Goal: Task Accomplishment & Management: Use online tool/utility

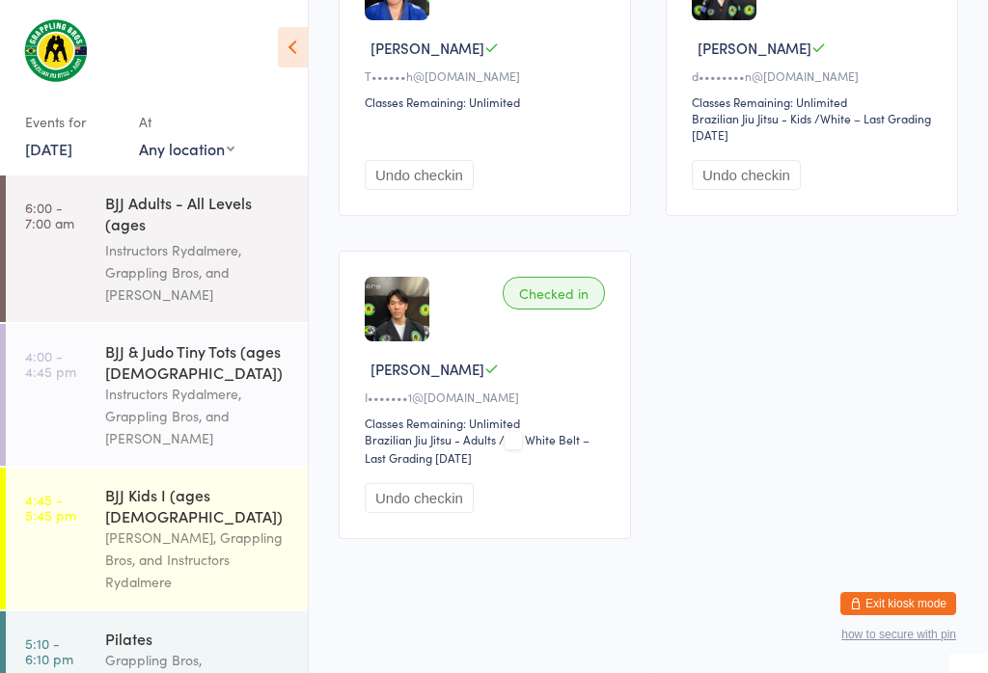
scroll to position [507, 0]
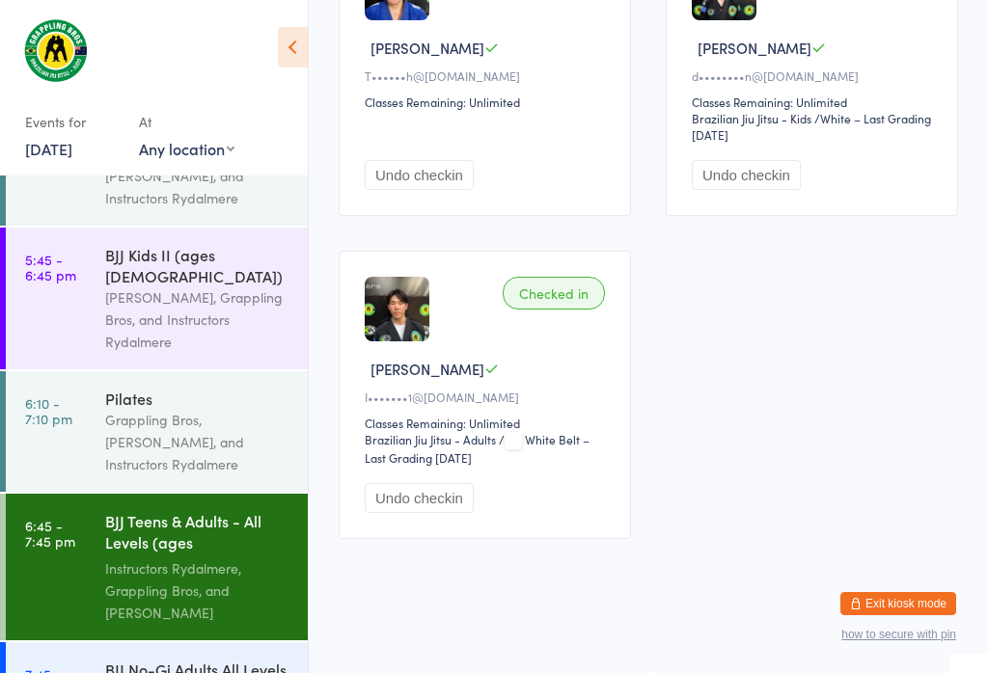
click at [178, 659] on div "BJJ No-Gi Adults All Levels (ages [DEMOGRAPHIC_DATA]+)" at bounding box center [198, 682] width 186 height 47
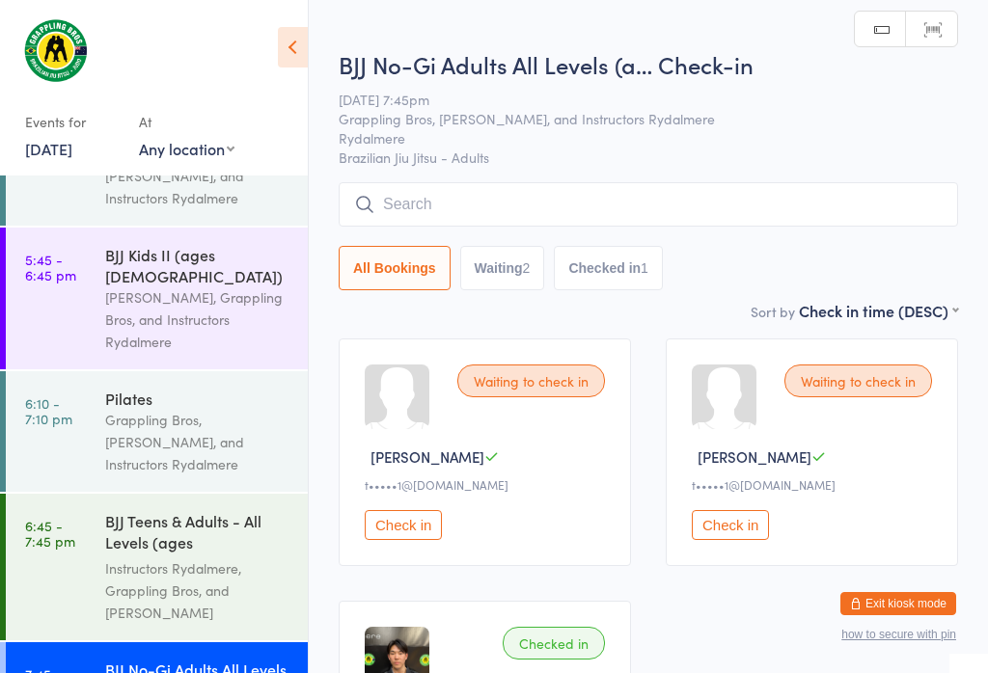
click at [620, 216] on input "search" at bounding box center [648, 204] width 619 height 44
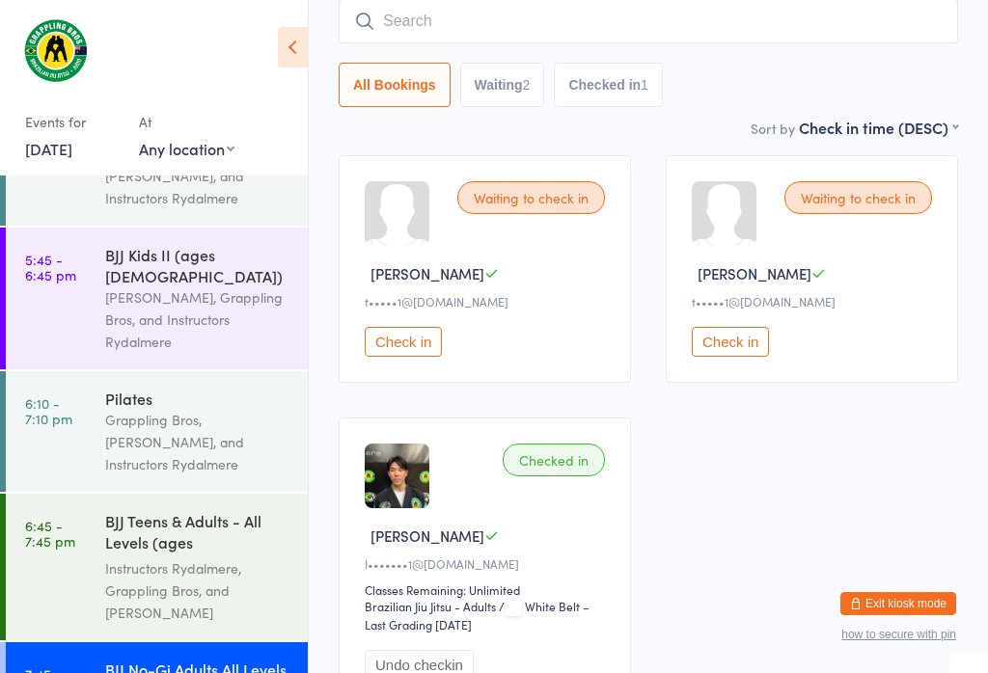
scroll to position [184, 0]
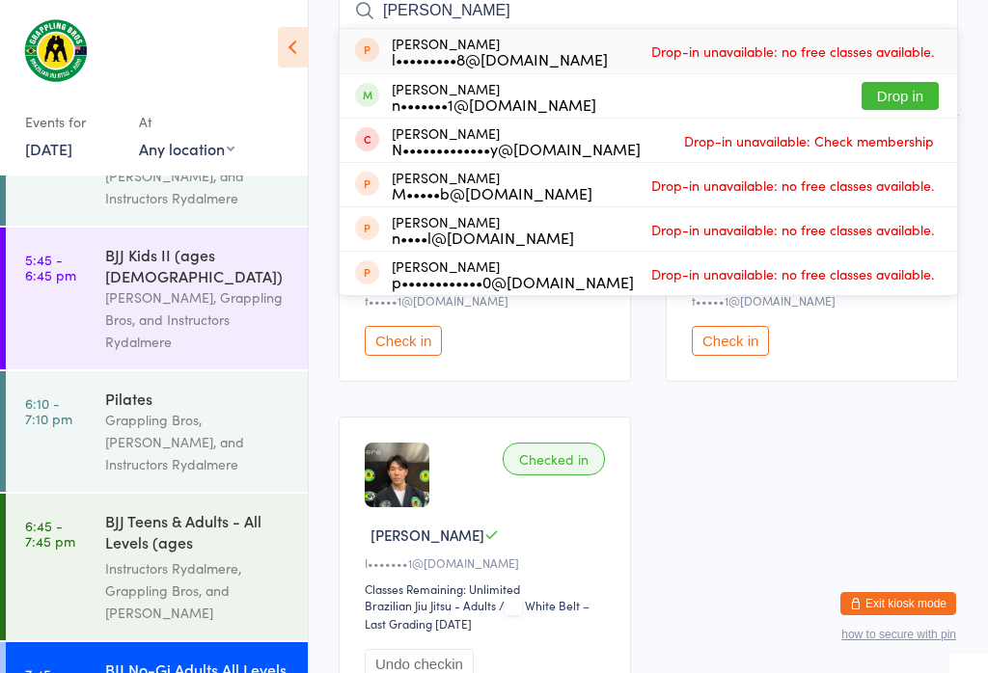
type input "[PERSON_NAME]"
click at [905, 91] on button "Drop in" at bounding box center [900, 96] width 77 height 28
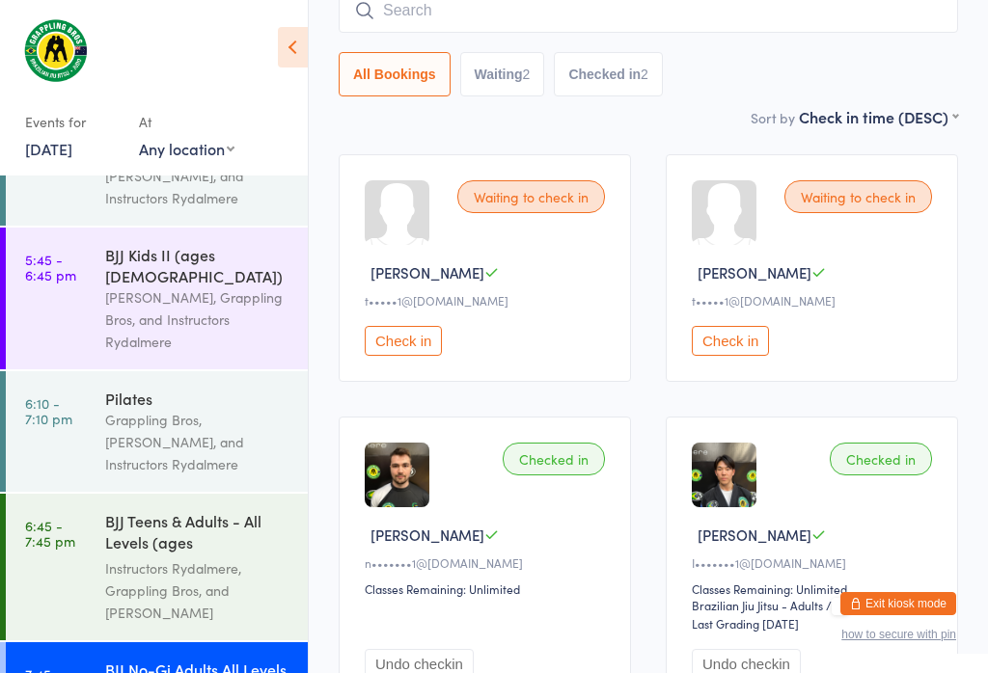
click at [409, 356] on button "Check in" at bounding box center [403, 341] width 77 height 30
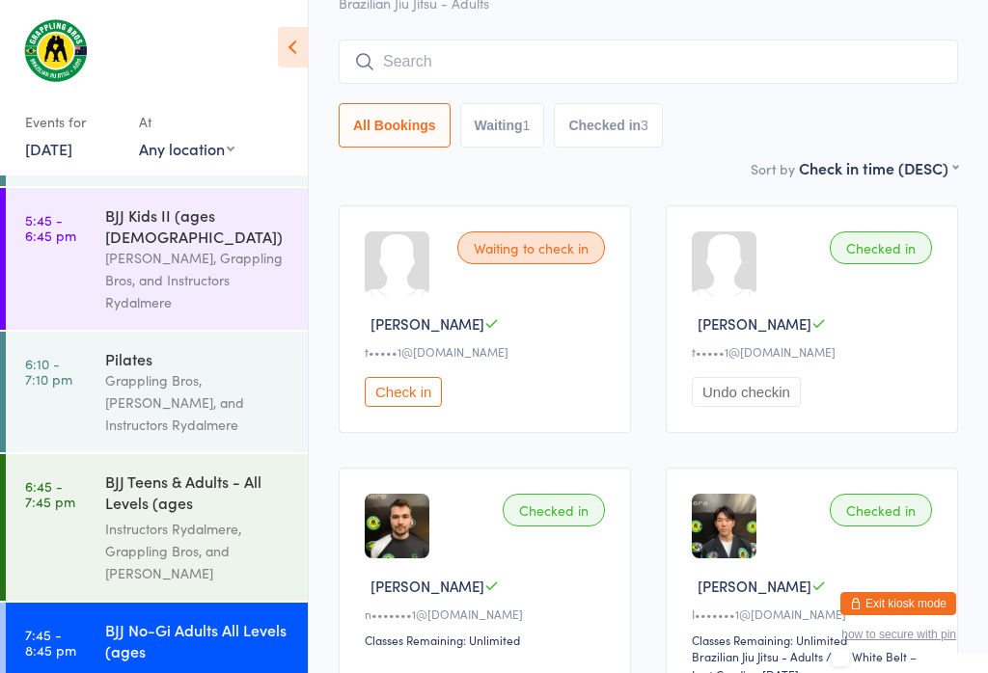
scroll to position [134, 0]
click at [237, 518] on div "Instructors Rydalmere, Grappling Bros, and [PERSON_NAME]" at bounding box center [198, 551] width 186 height 67
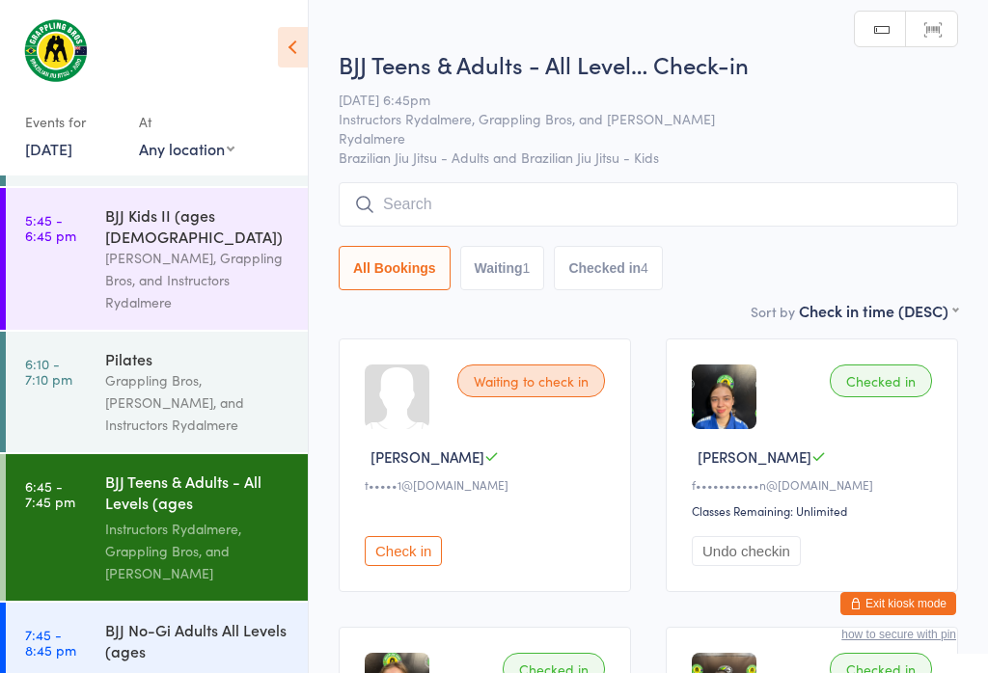
click at [634, 205] on input "search" at bounding box center [648, 204] width 619 height 44
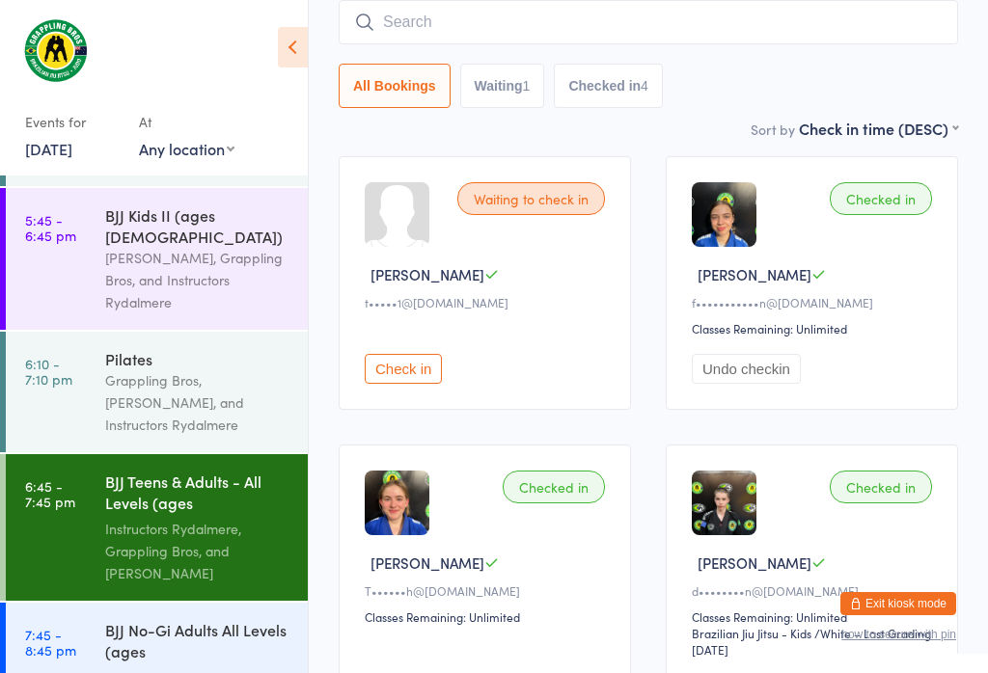
scroll to position [184, 0]
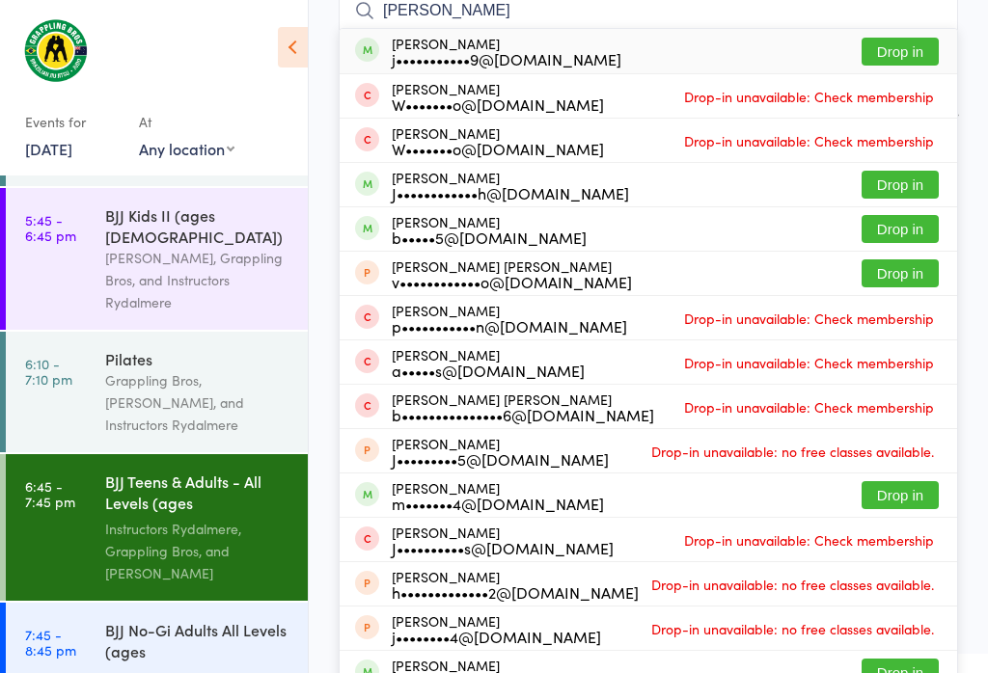
type input "[PERSON_NAME]"
click at [918, 46] on button "Drop in" at bounding box center [900, 52] width 77 height 28
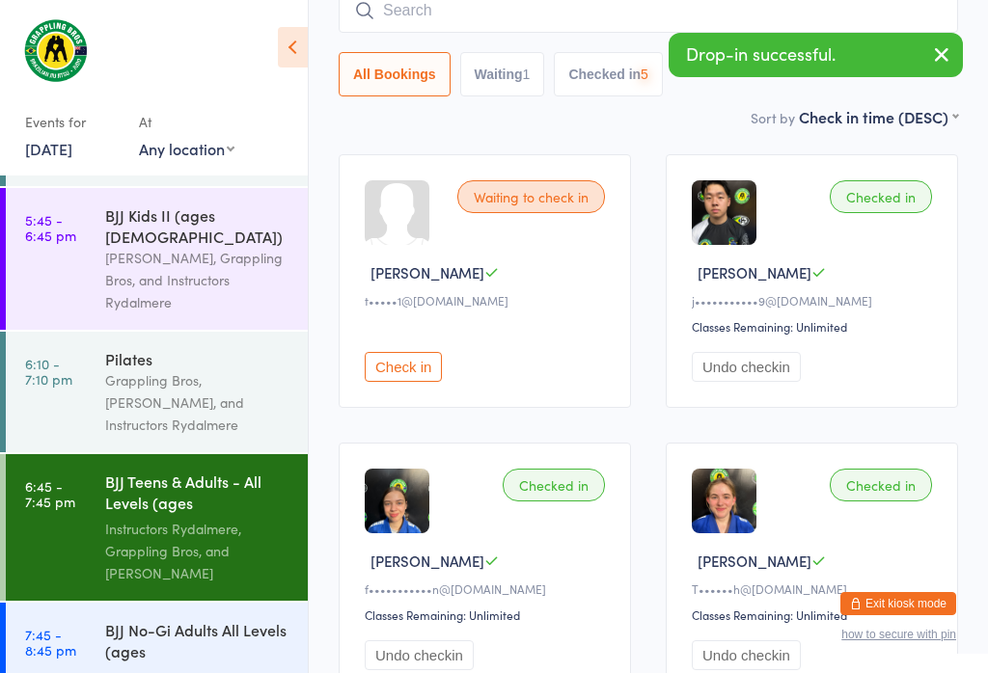
click at [58, 627] on time "7:45 - 8:45 pm" at bounding box center [50, 642] width 51 height 31
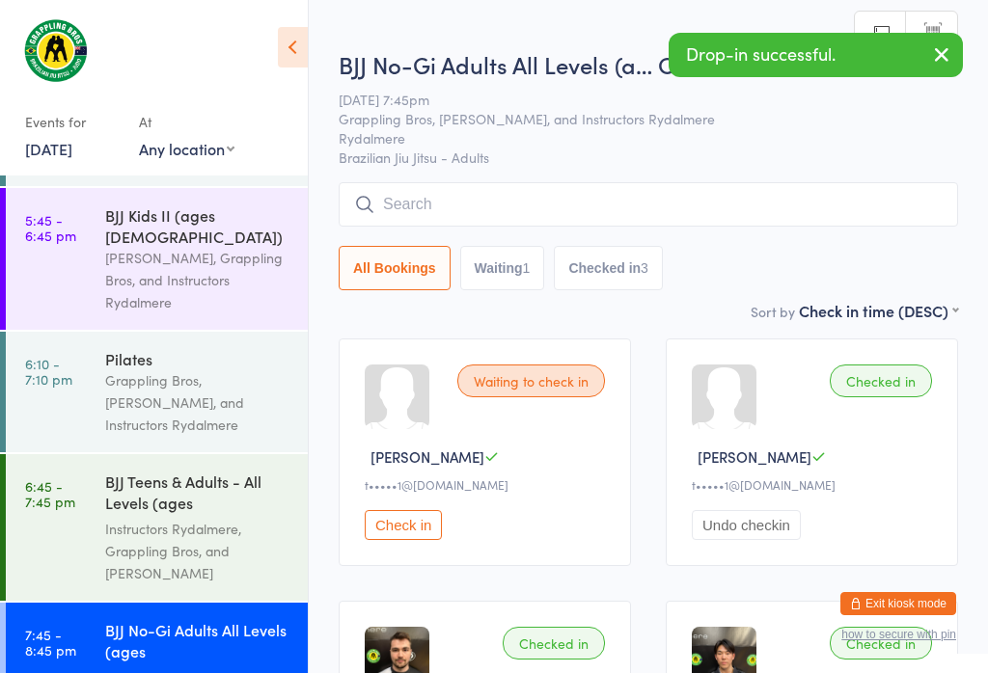
click at [589, 200] on input "search" at bounding box center [648, 204] width 619 height 44
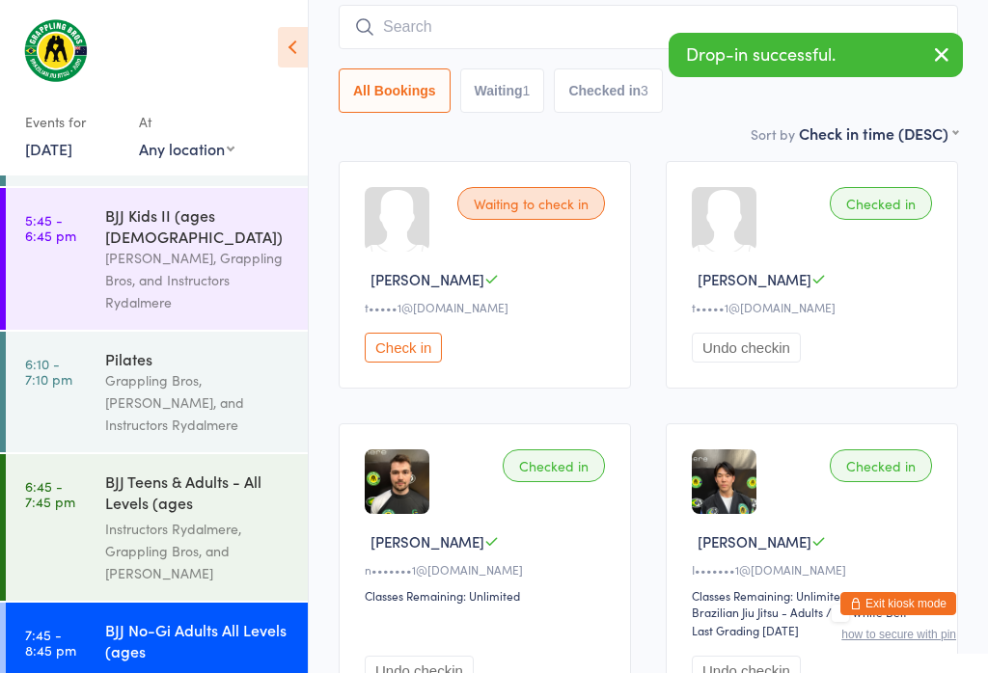
scroll to position [184, 0]
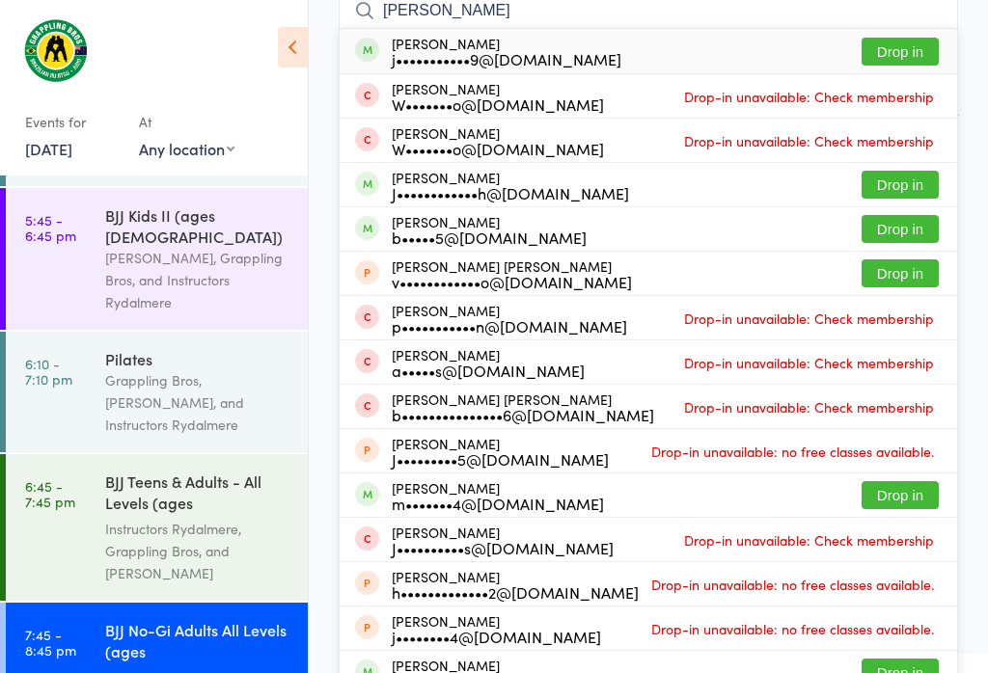
type input "[PERSON_NAME]"
click at [902, 40] on button "Drop in" at bounding box center [900, 52] width 77 height 28
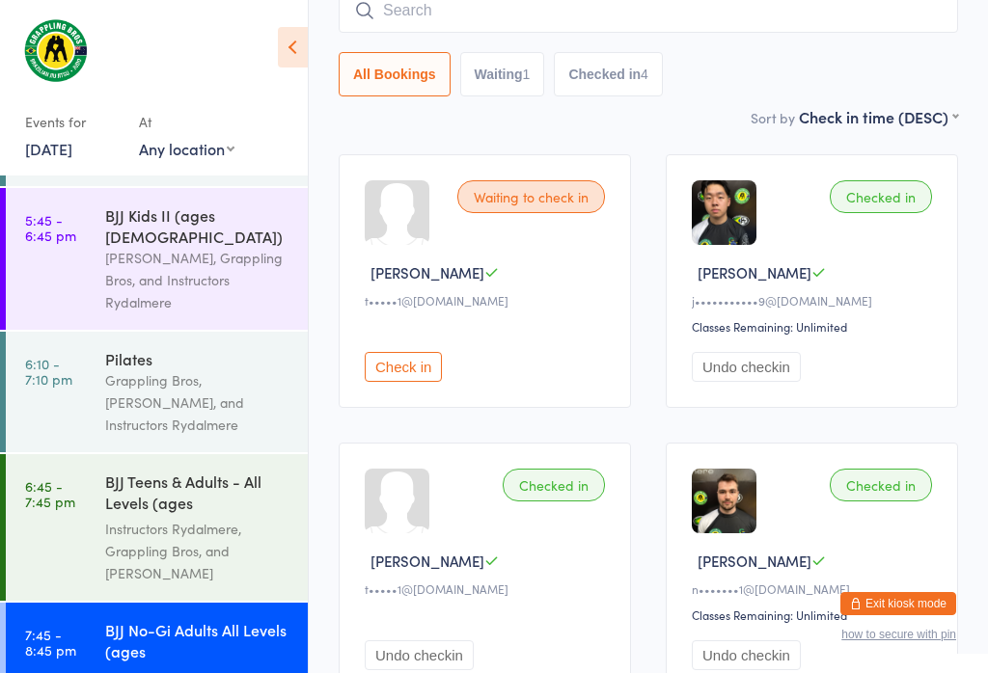
click at [571, 8] on input "search" at bounding box center [648, 10] width 619 height 44
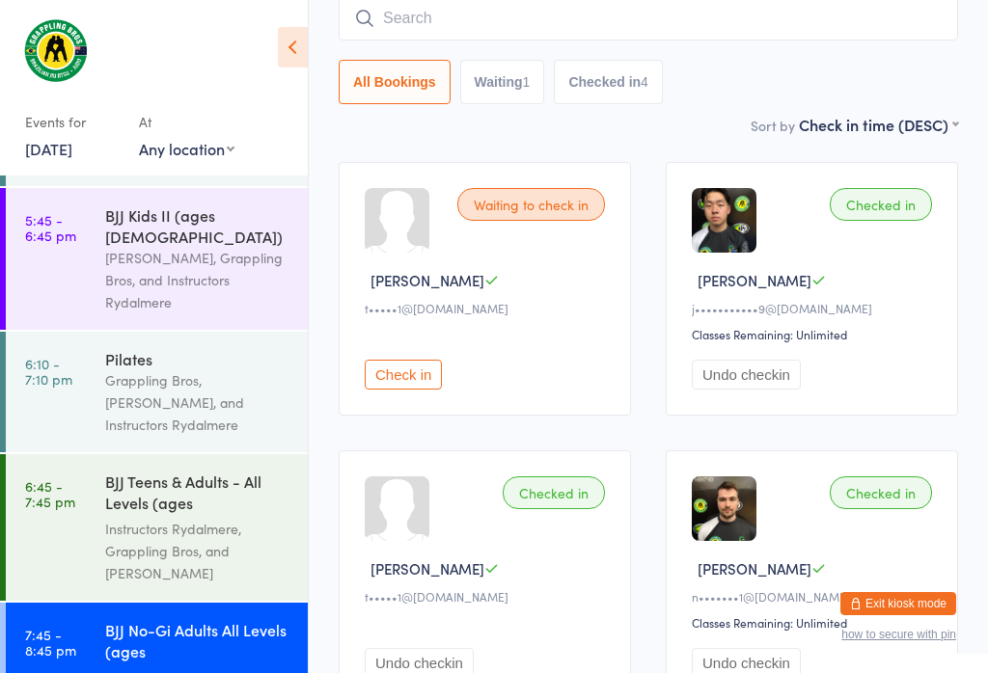
scroll to position [175, 0]
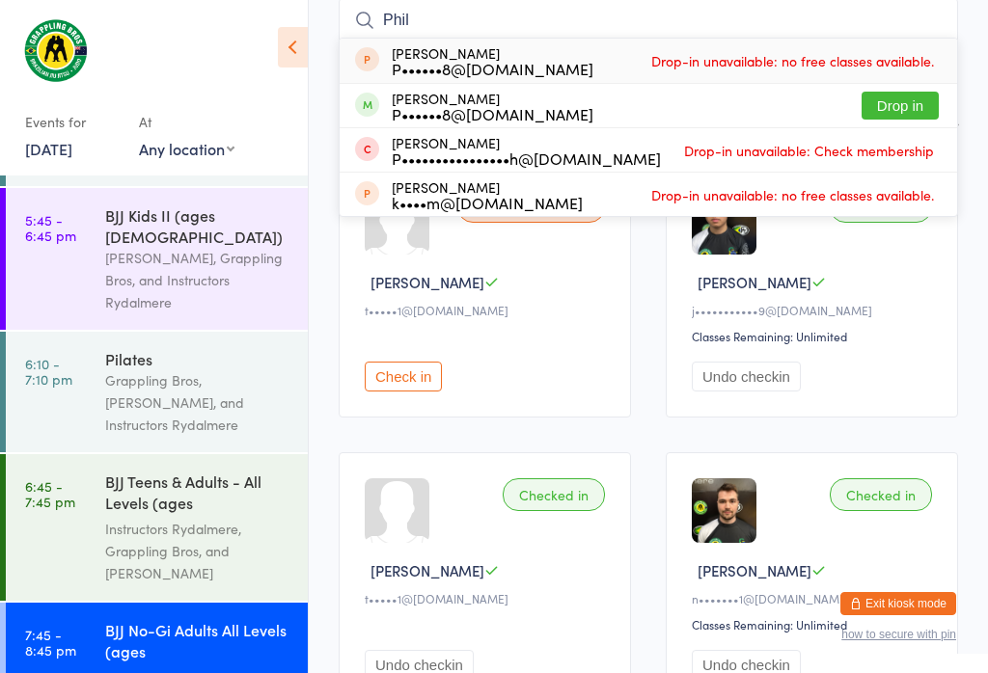
type input "Phil"
click at [894, 101] on button "Drop in" at bounding box center [900, 106] width 77 height 28
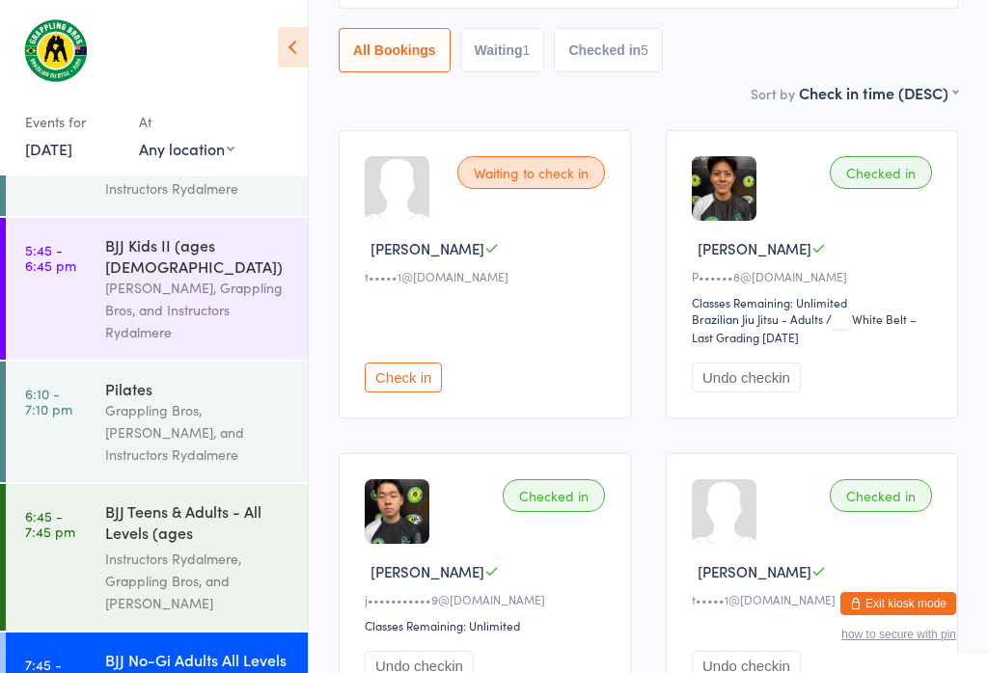
scroll to position [207, 0]
click at [140, 501] on div "BJJ Teens & Adults - All Levels (ages [DEMOGRAPHIC_DATA]+)" at bounding box center [198, 524] width 186 height 47
